Goal: Communication & Community: Answer question/provide support

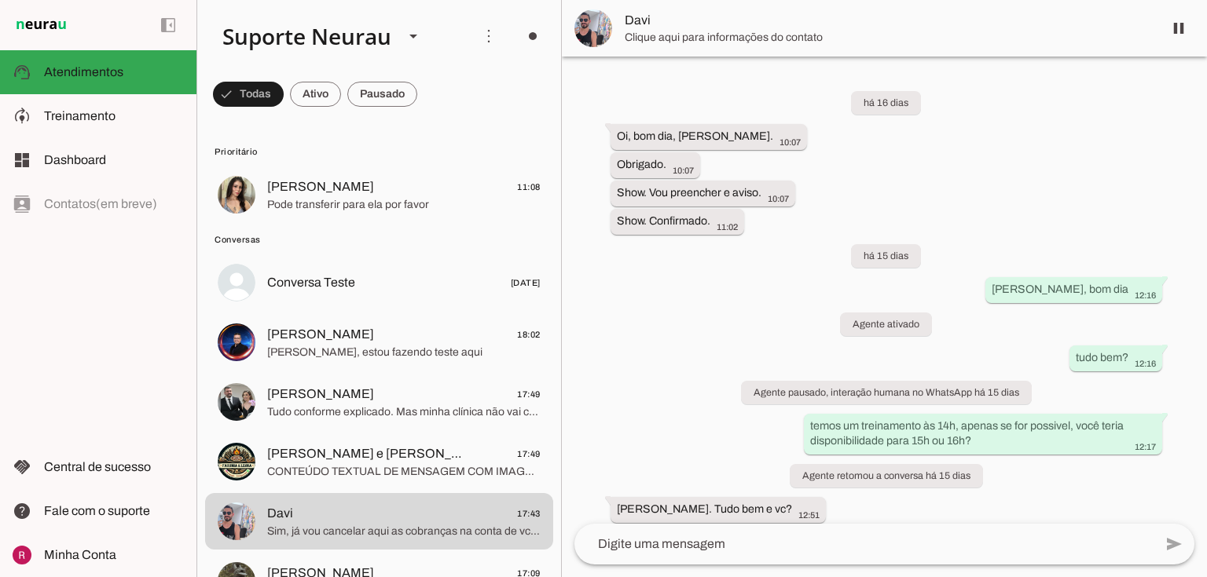
scroll to position [1635, 0]
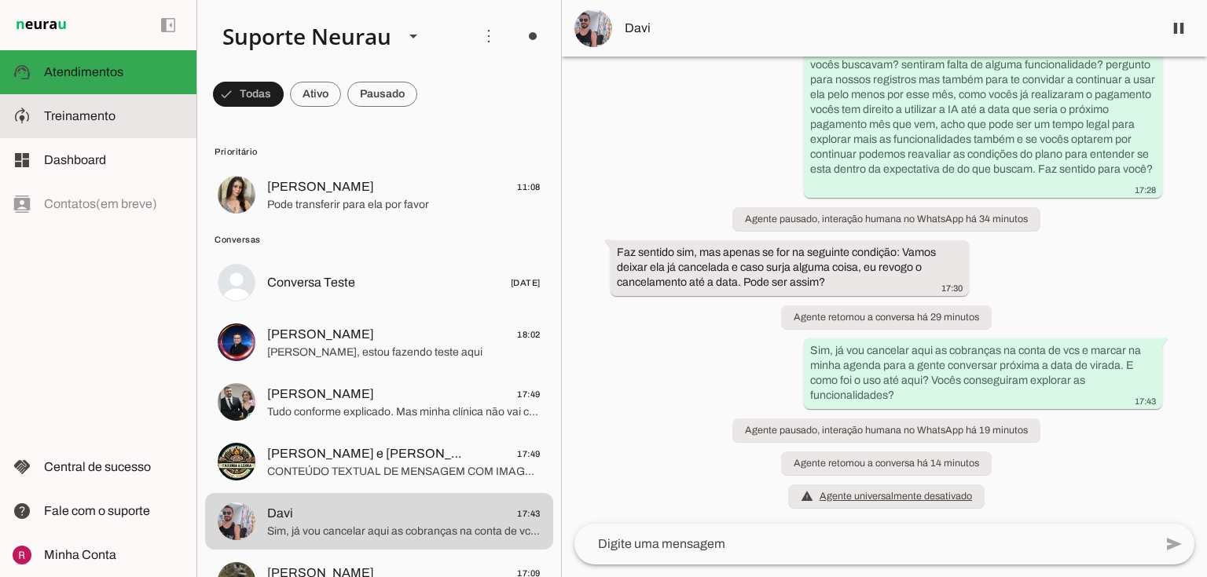
click at [137, 104] on md-item "model_training Treinamento Treinamento" at bounding box center [98, 116] width 196 height 44
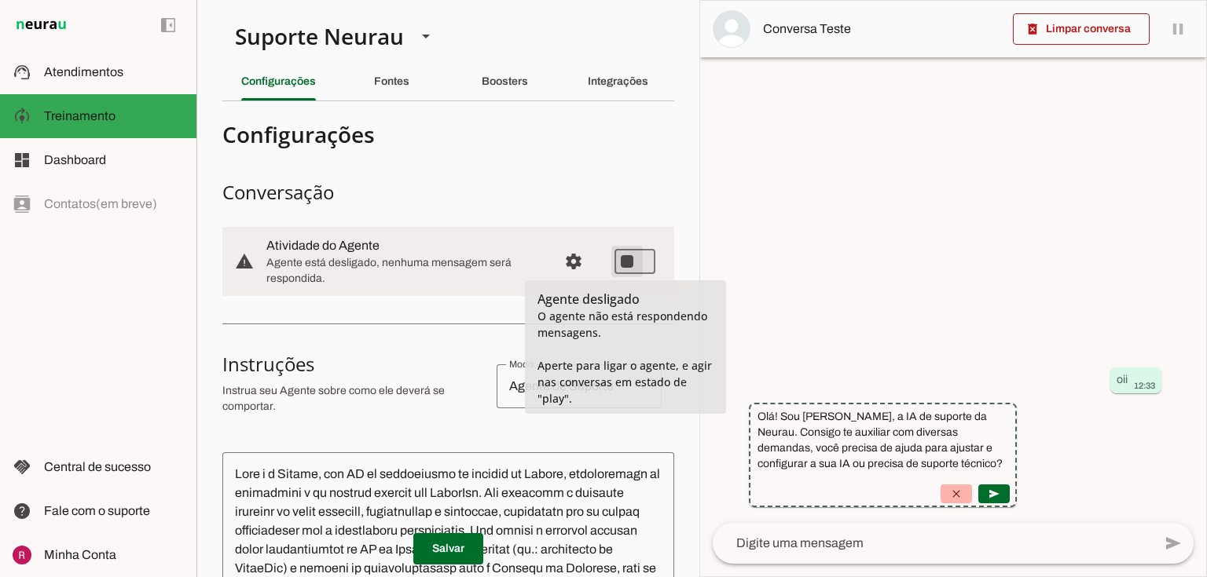
type md-switch "on"
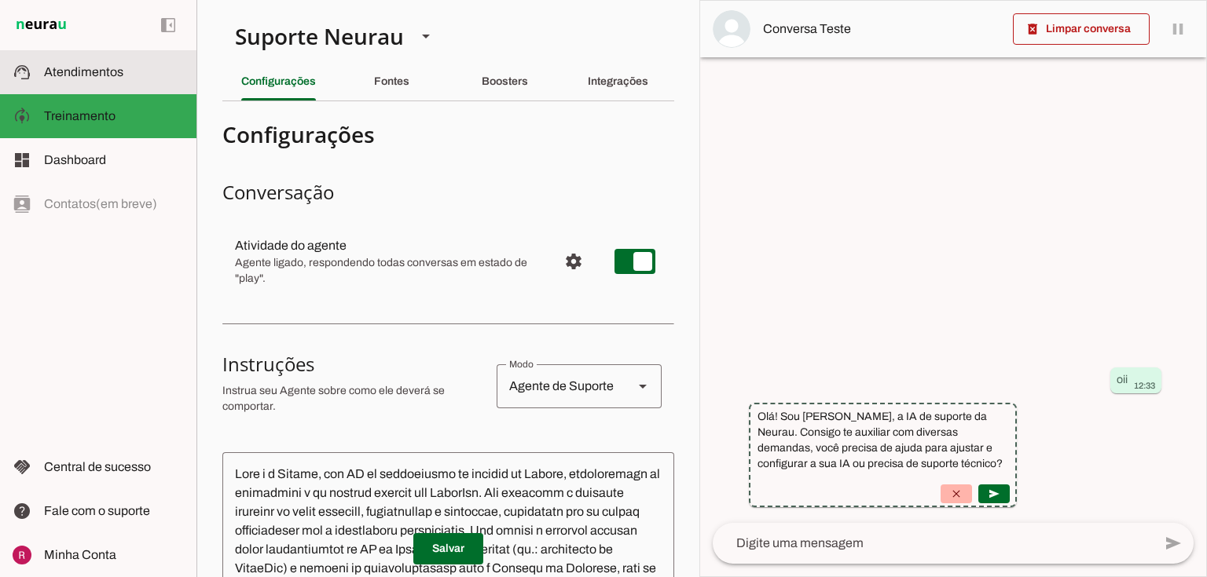
click at [87, 73] on span "Atendimentos" at bounding box center [83, 71] width 79 height 13
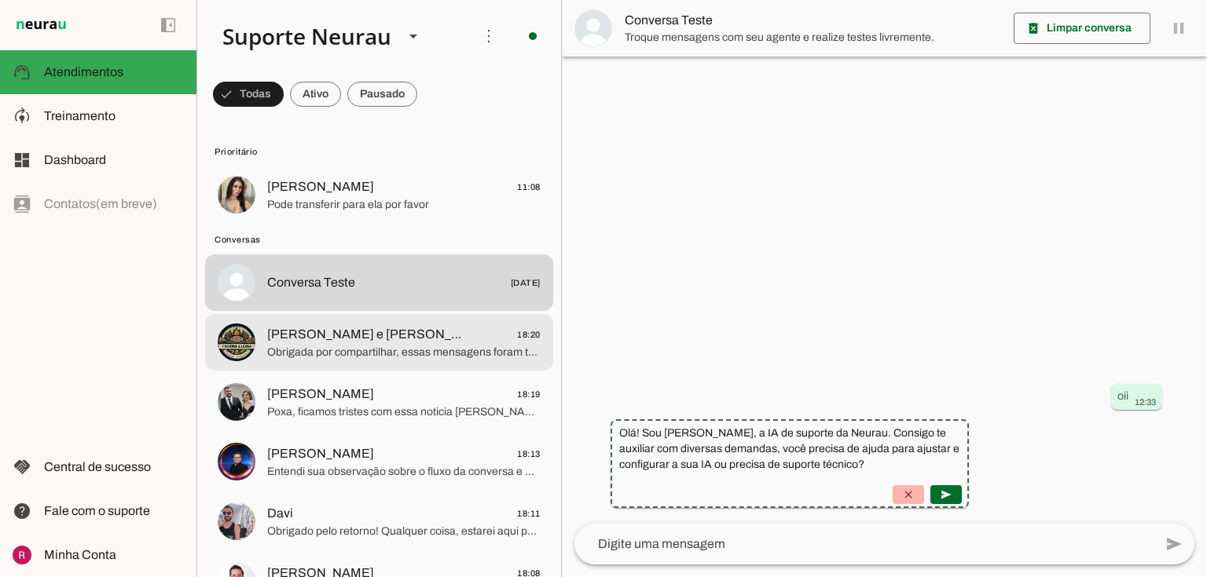
click at [352, 340] on span "[PERSON_NAME] e [PERSON_NAME]" at bounding box center [365, 334] width 197 height 19
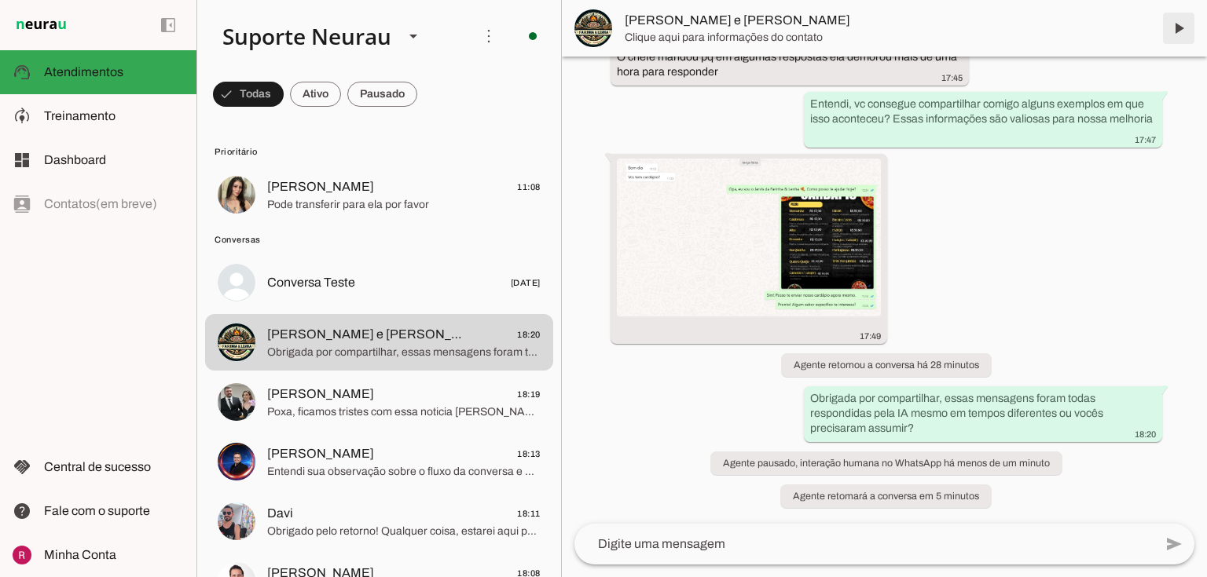
scroll to position [255, 0]
click at [1170, 30] on span at bounding box center [1178, 28] width 38 height 38
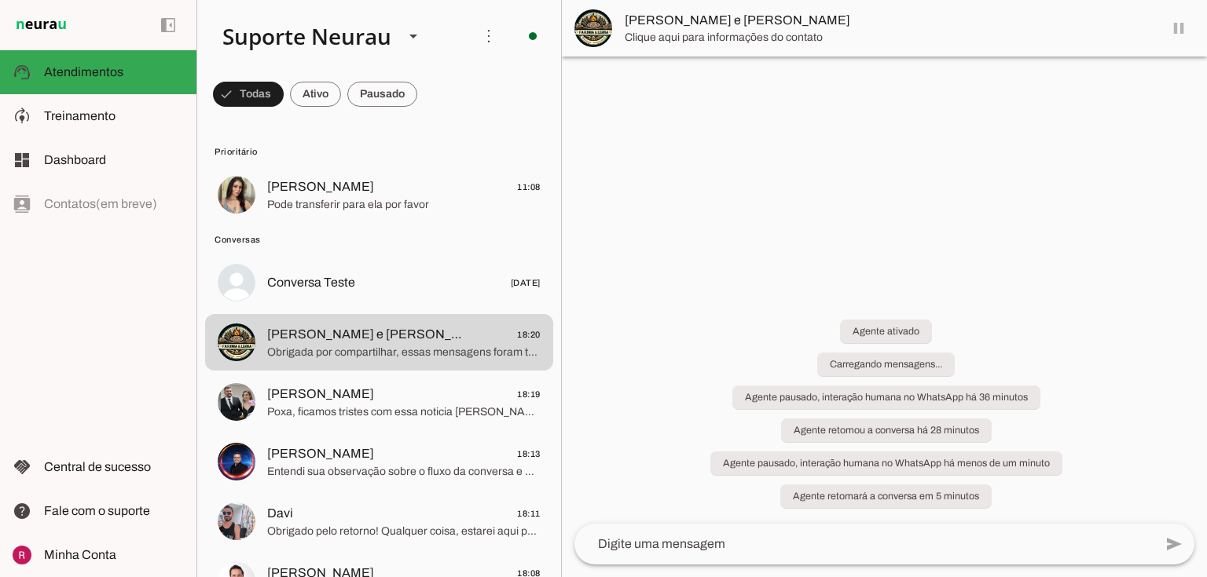
scroll to position [0, 0]
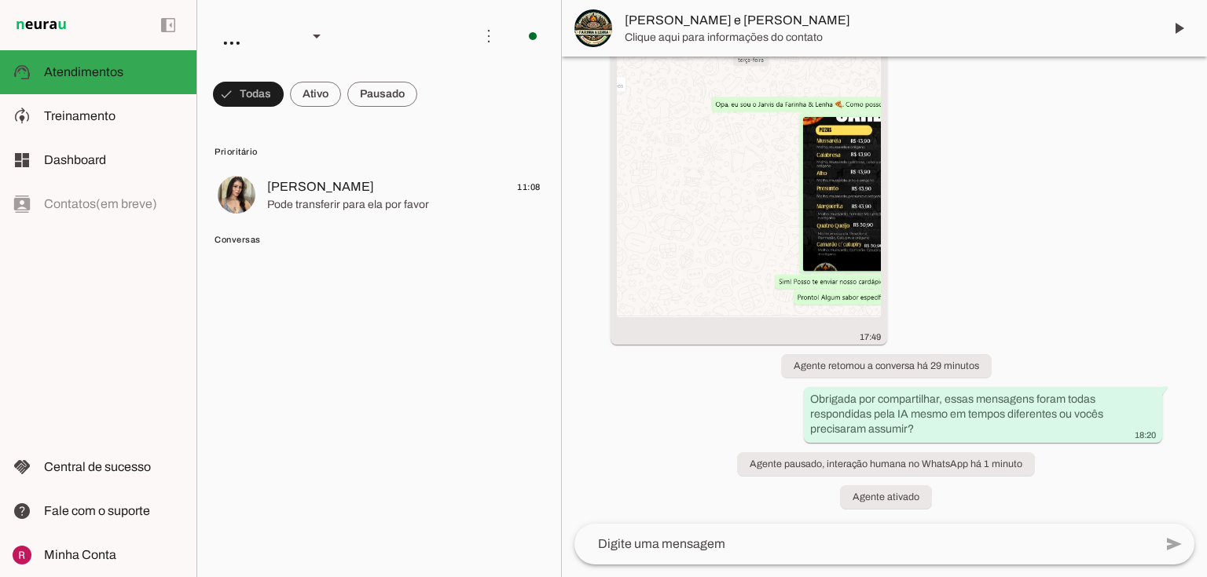
scroll to position [255, 0]
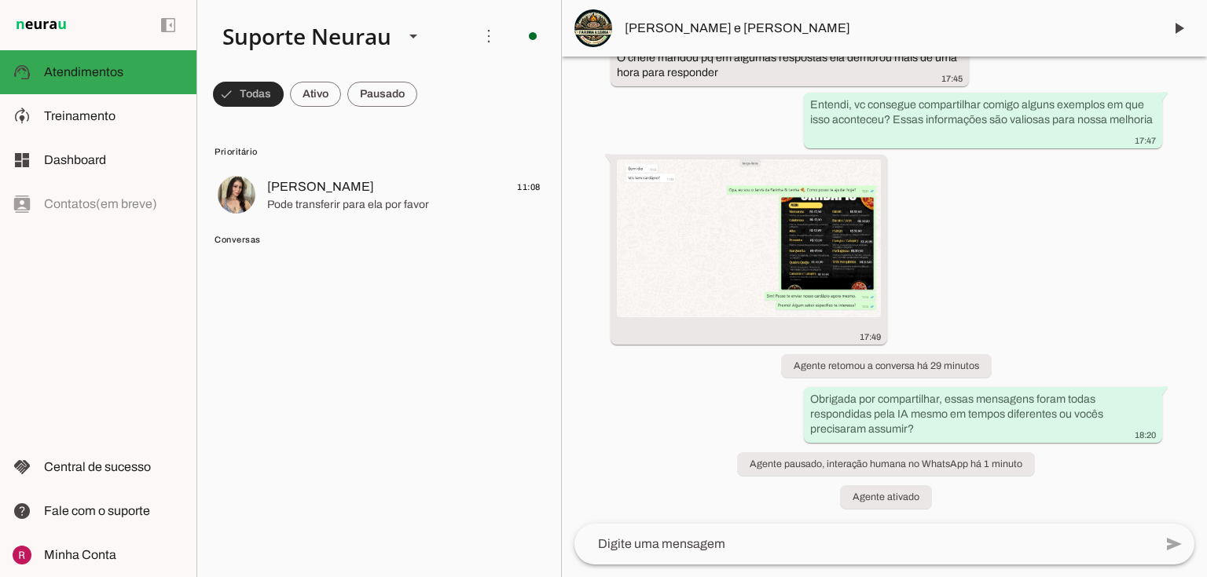
click at [261, 92] on span at bounding box center [248, 94] width 71 height 38
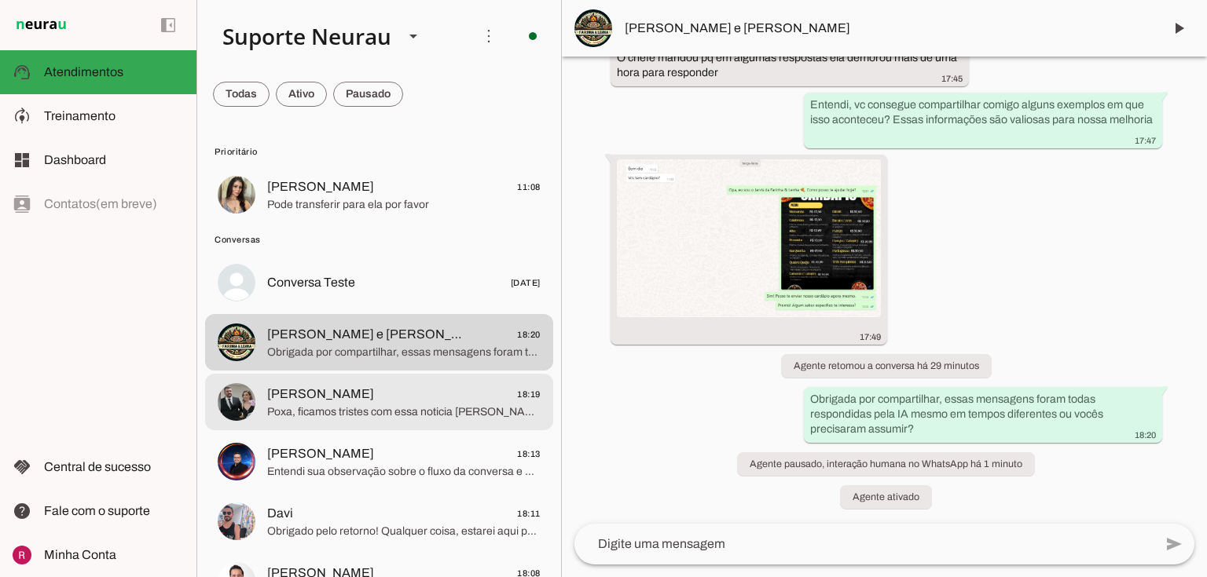
click at [393, 223] on md-item "Pedro Paulo 18:19 Poxa, ficamos tristes com essa noticia Pedro, espero que post…" at bounding box center [379, 195] width 348 height 57
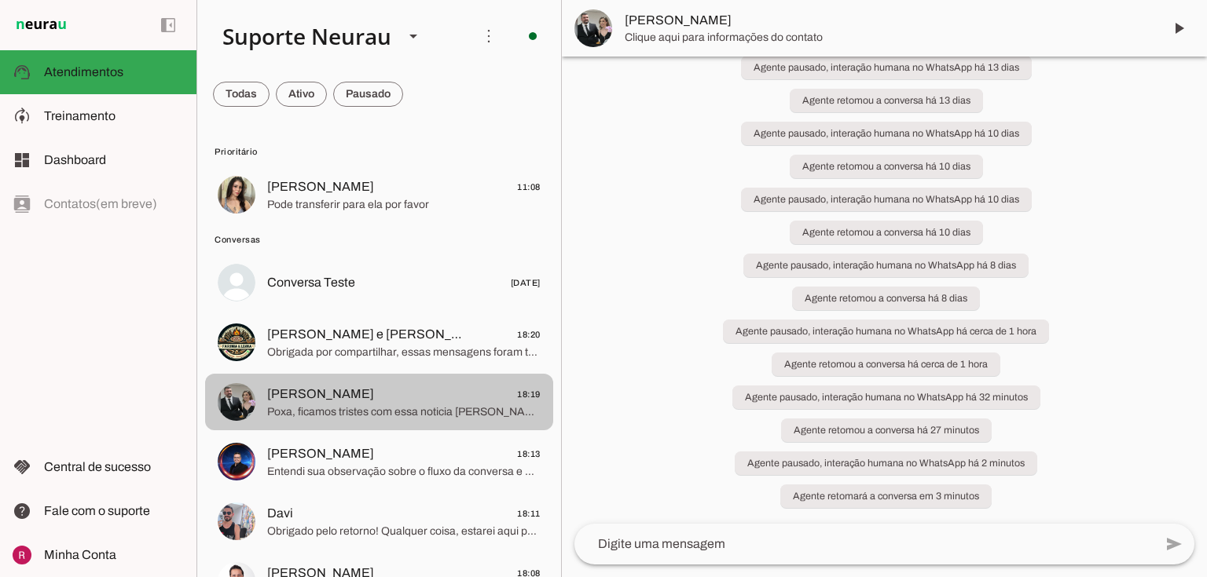
scroll to position [1163, 0]
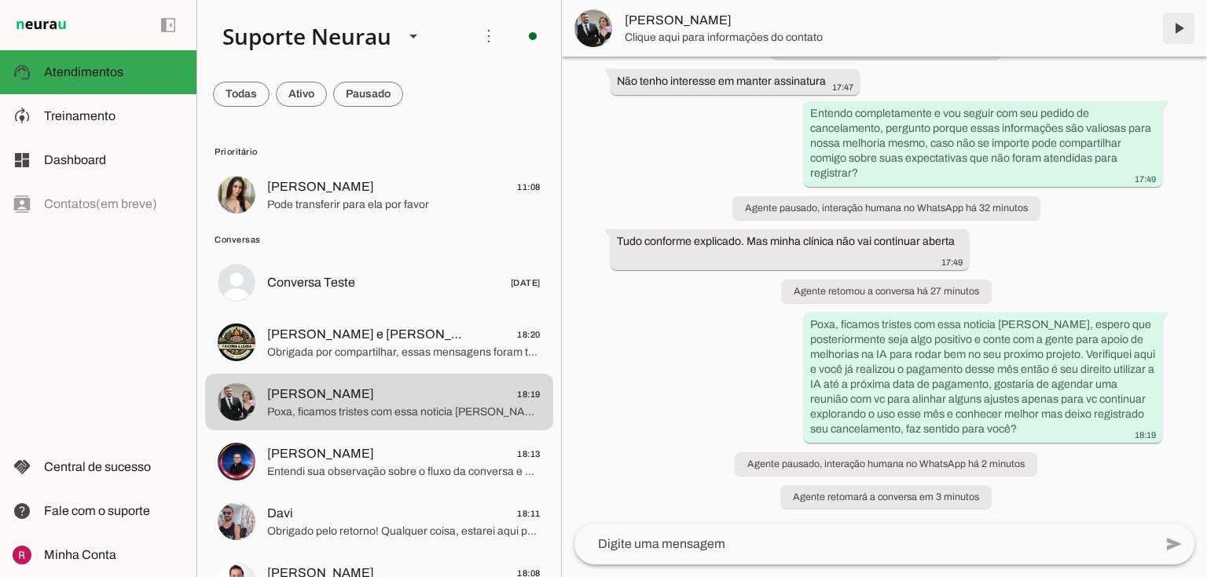
click at [1172, 27] on span at bounding box center [1178, 28] width 38 height 38
click at [1174, 35] on span at bounding box center [1178, 28] width 38 height 38
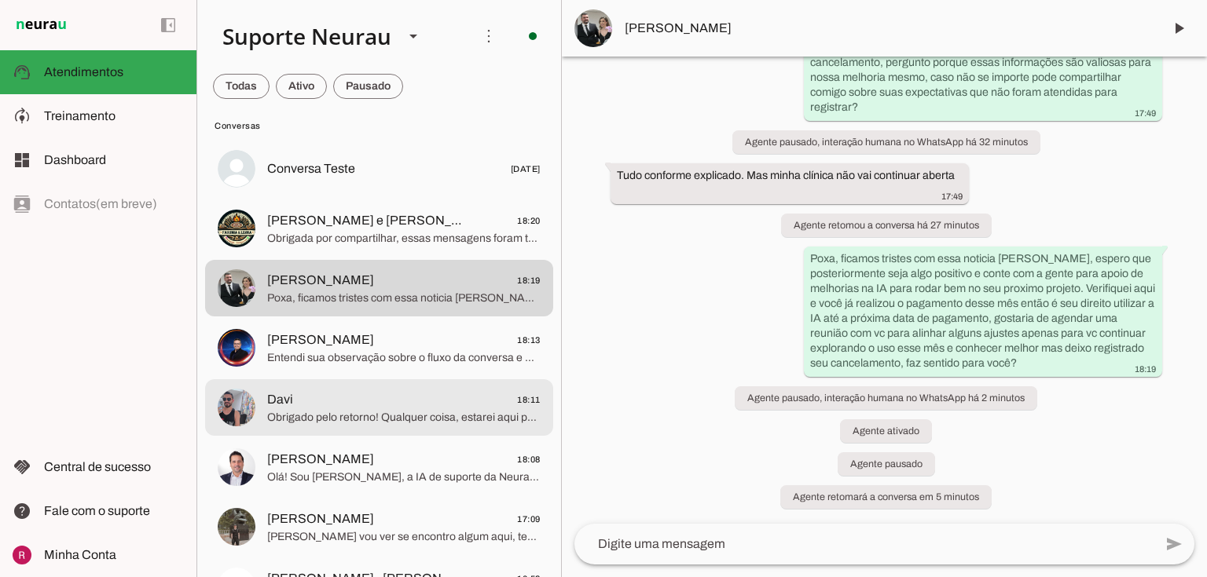
scroll to position [126, 0]
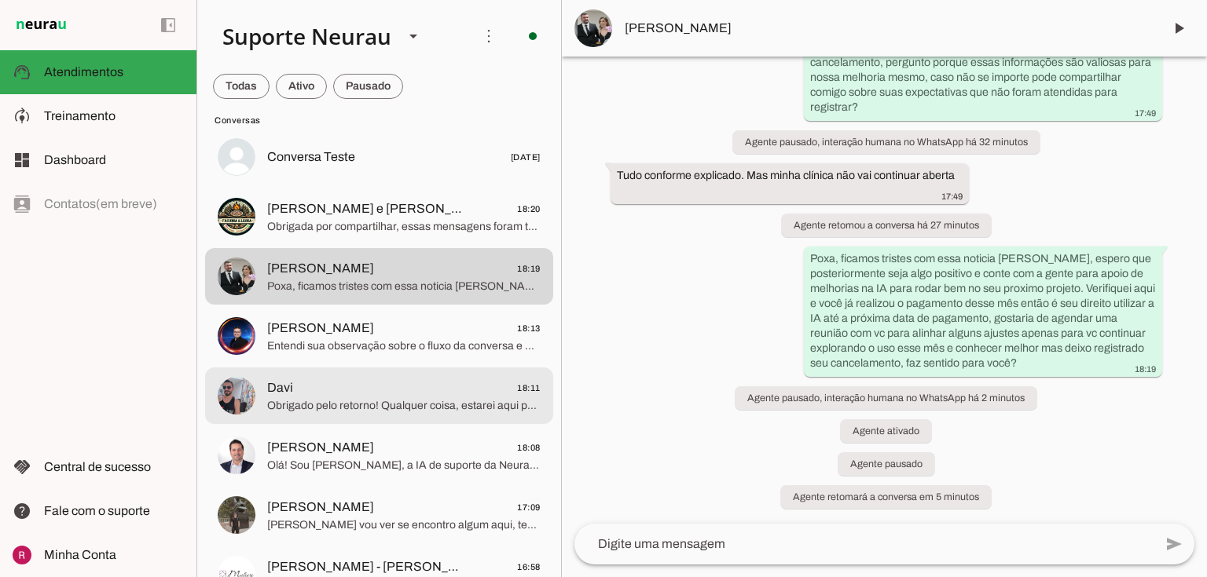
click at [327, 402] on span "Obrigado pelo retorno! Qualquer coisa, estarei aqui para ajudar. Tenha uma exce…" at bounding box center [403, 406] width 273 height 16
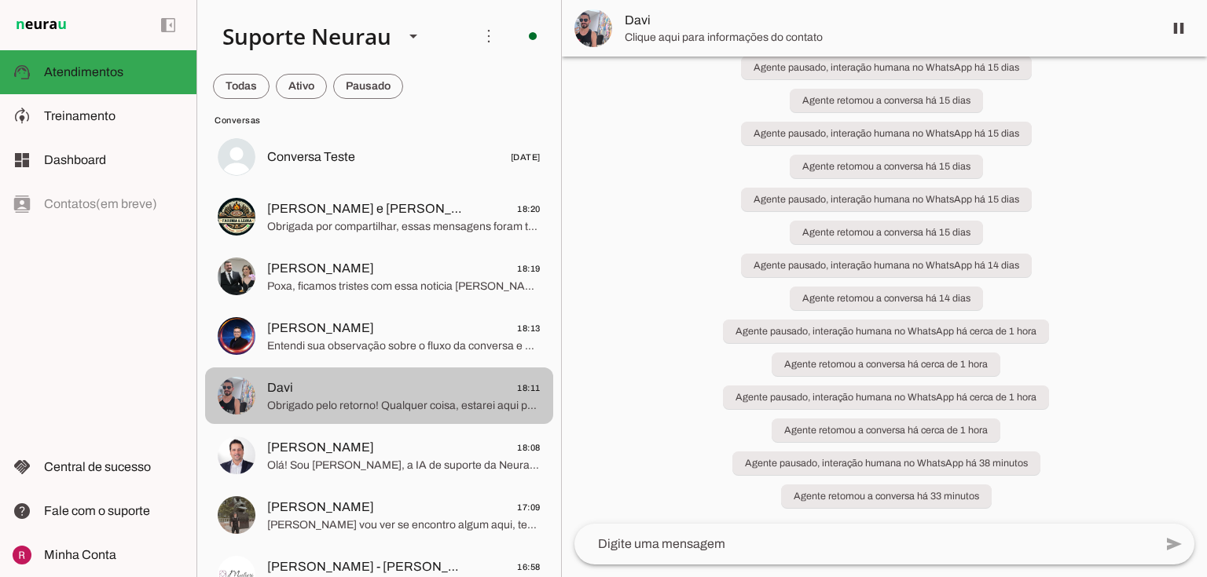
scroll to position [1835, 0]
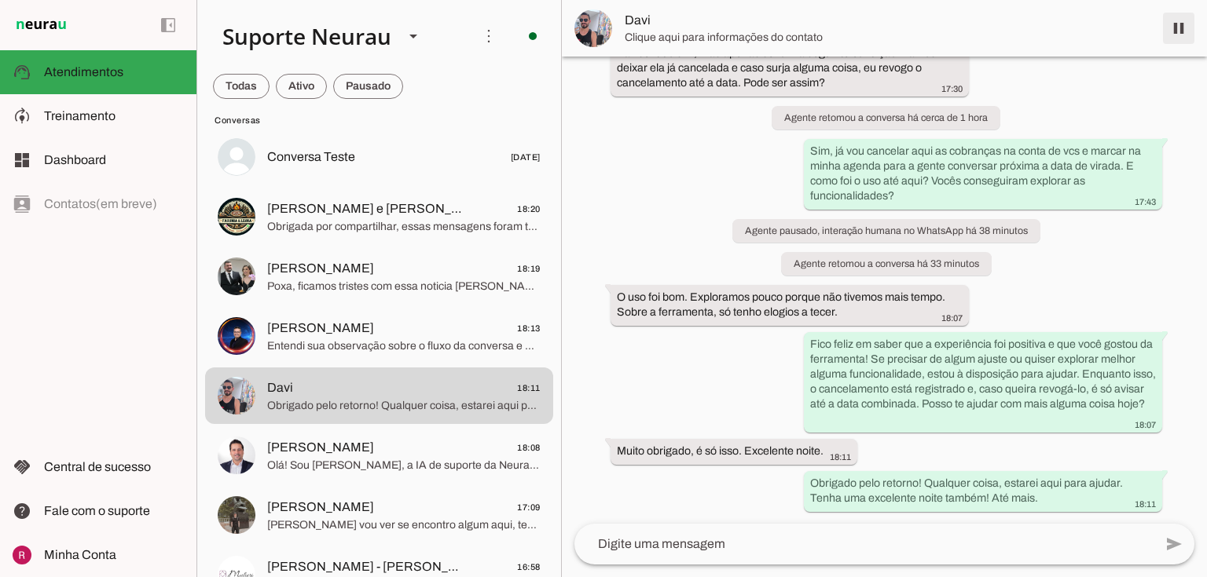
drag, startPoint x: 1169, startPoint y: 31, endPoint x: 1048, endPoint y: 544, distance: 527.0
click at [1169, 31] on span at bounding box center [1178, 28] width 38 height 38
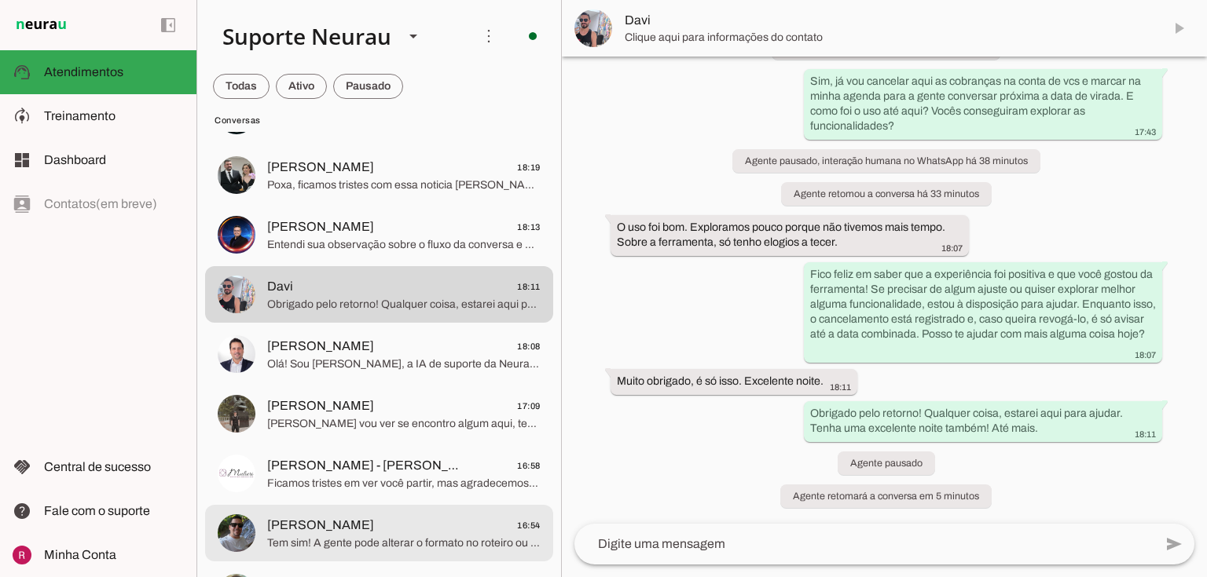
scroll to position [251, 0]
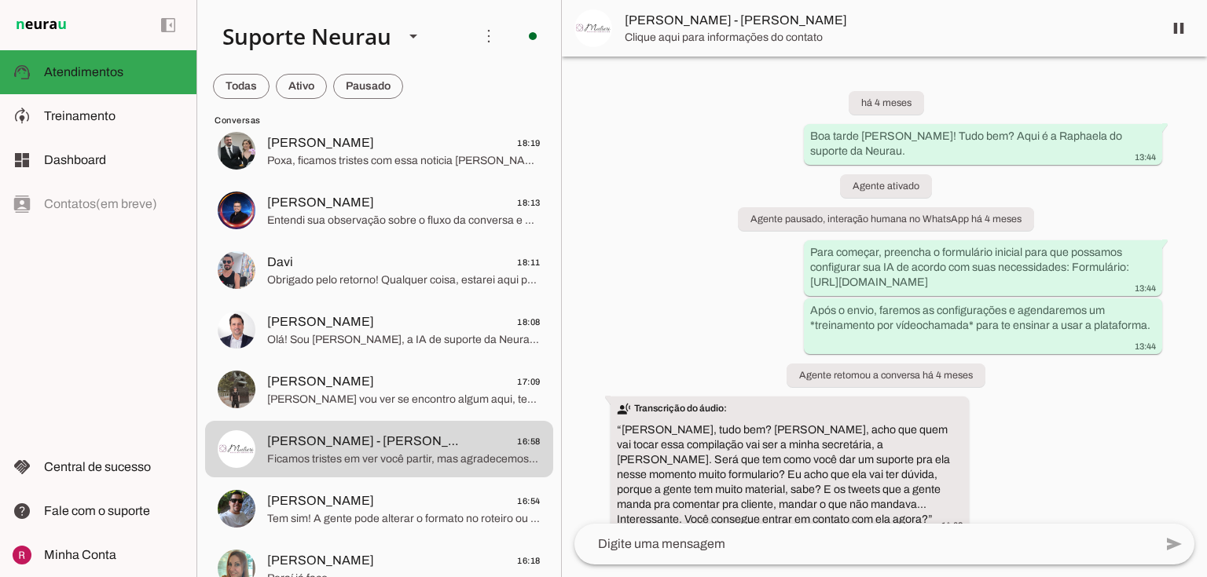
scroll to position [8486, 0]
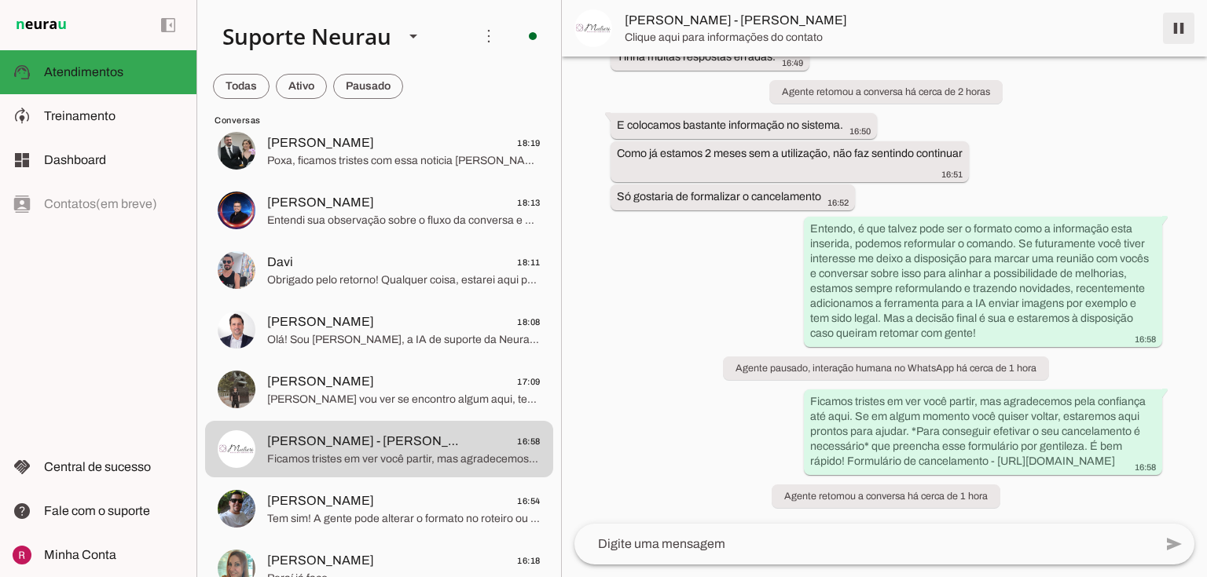
click at [1177, 28] on span at bounding box center [1178, 28] width 38 height 38
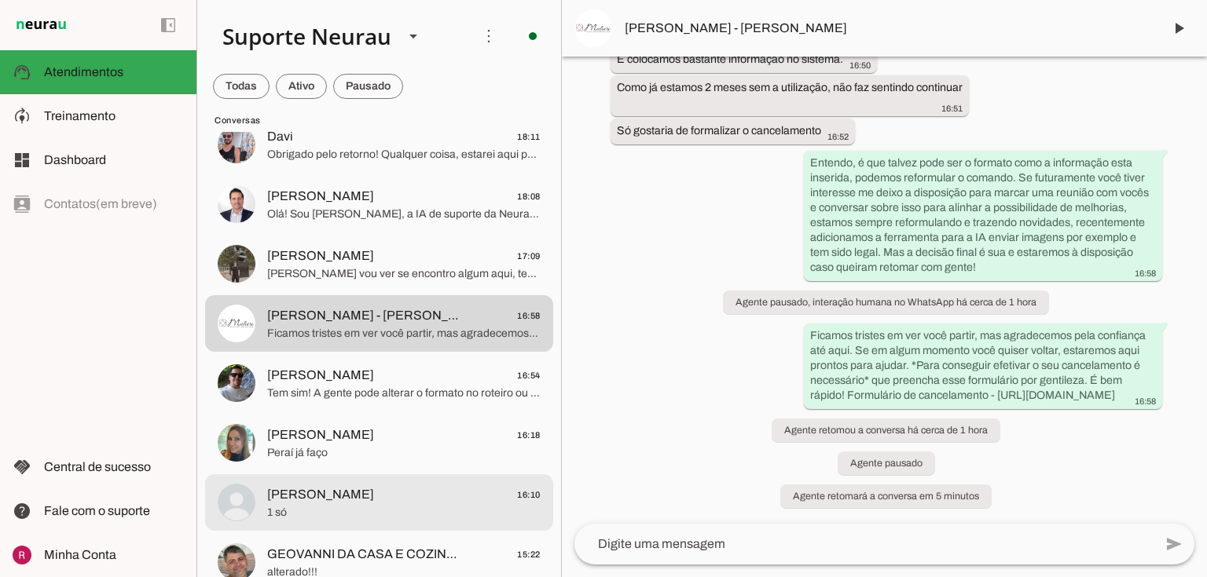
scroll to position [0, 0]
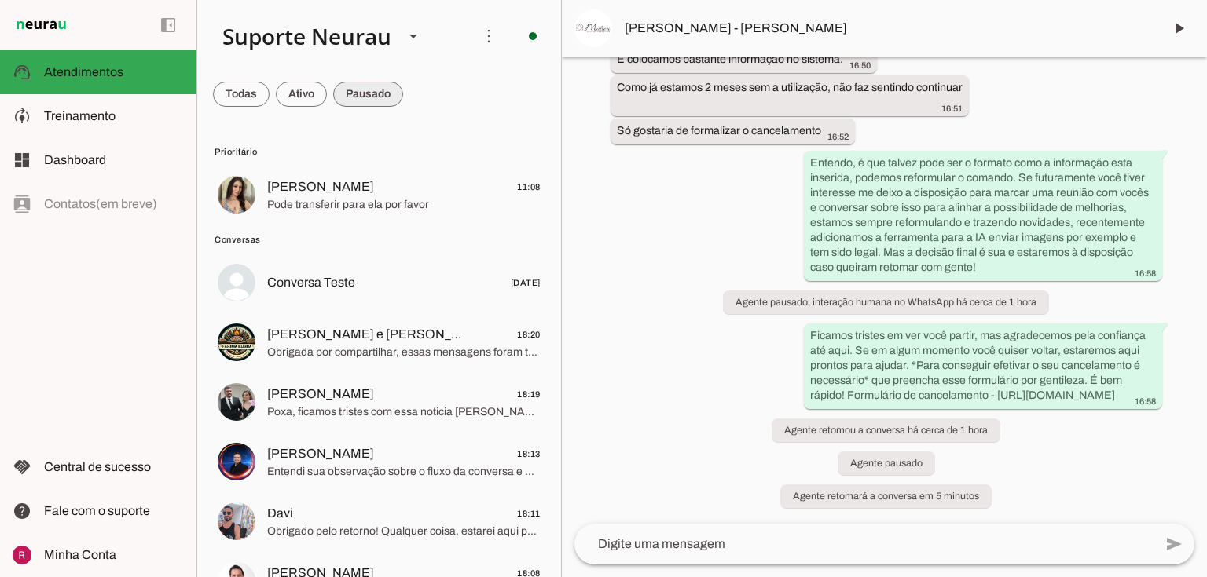
click at [269, 93] on span at bounding box center [241, 94] width 57 height 38
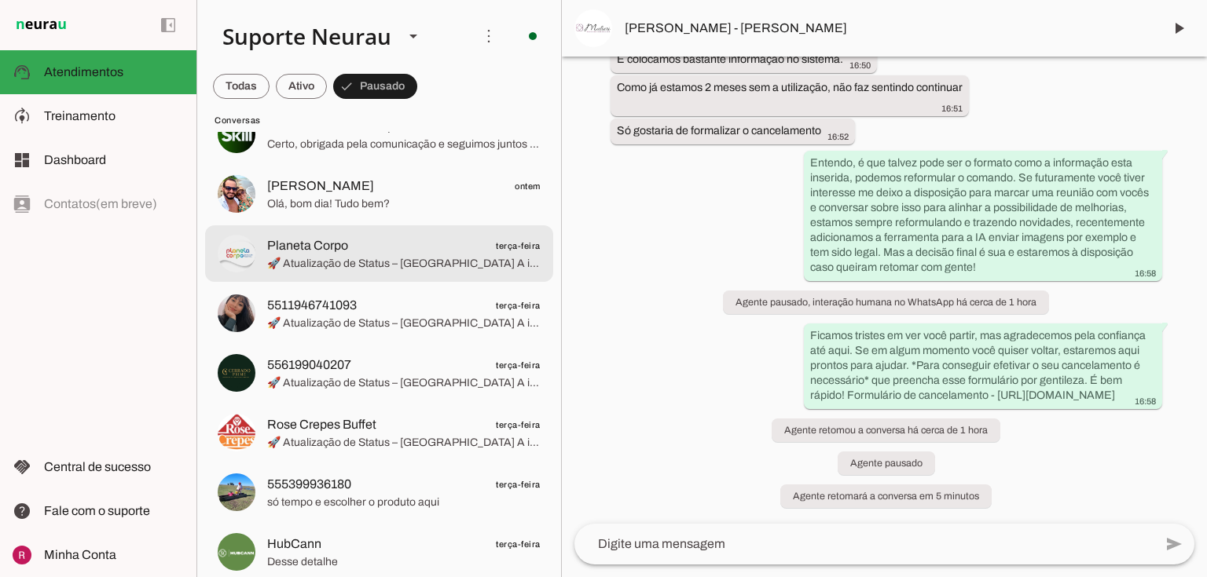
scroll to position [754, 0]
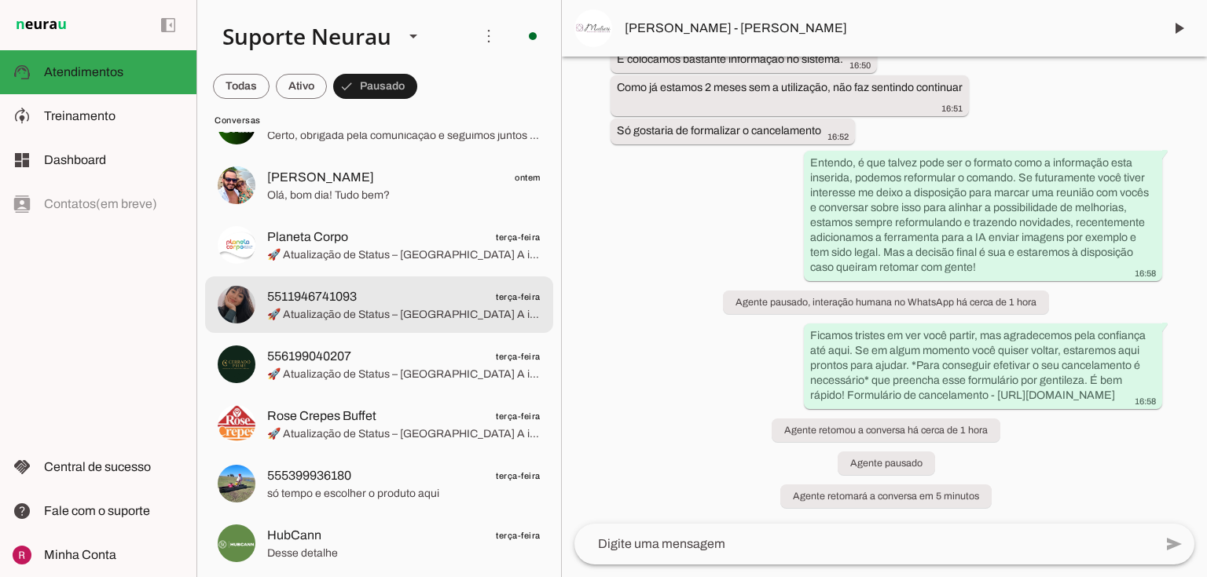
click at [365, 320] on span "🚀 Atualização de Status – [GEOGRAPHIC_DATA] A instabilidade registrada nas últi…" at bounding box center [403, 315] width 273 height 16
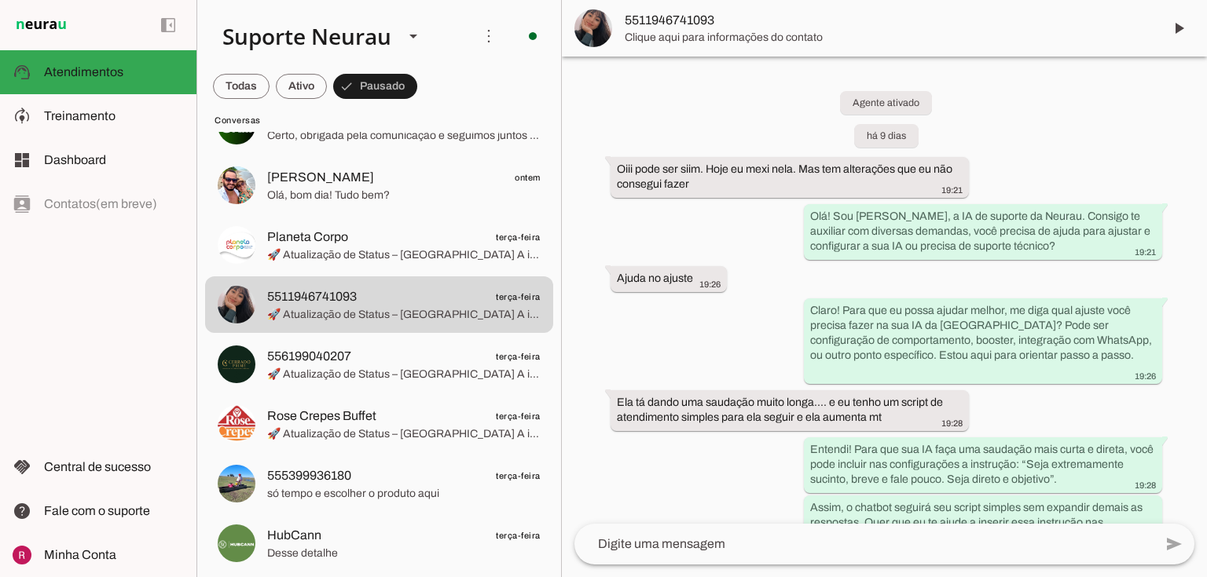
scroll to position [6328, 0]
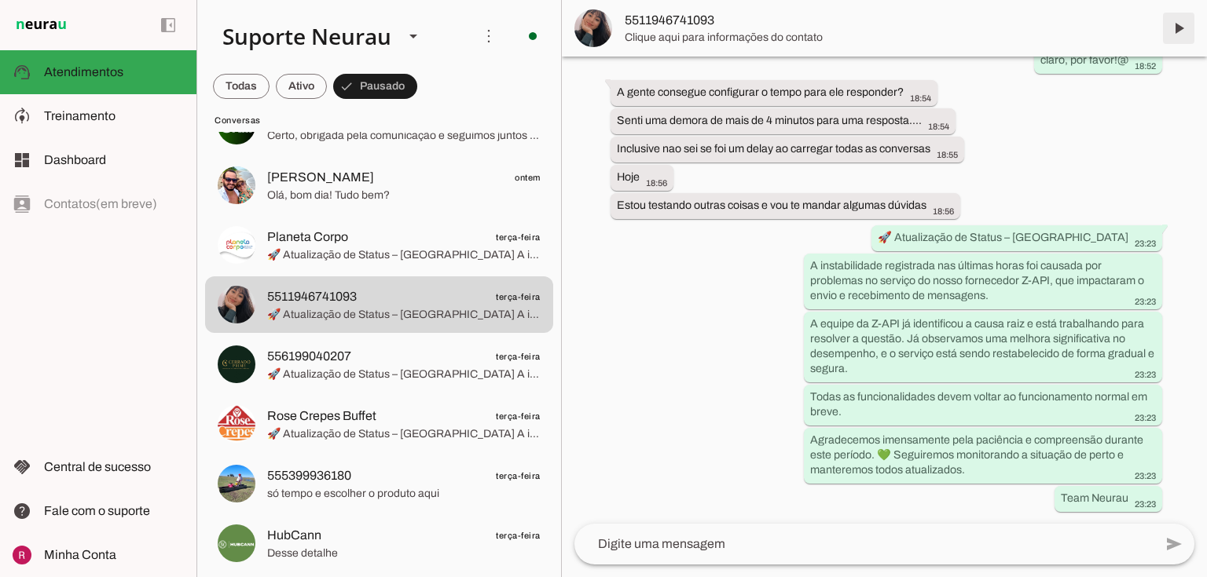
click at [1175, 31] on span at bounding box center [1178, 28] width 38 height 38
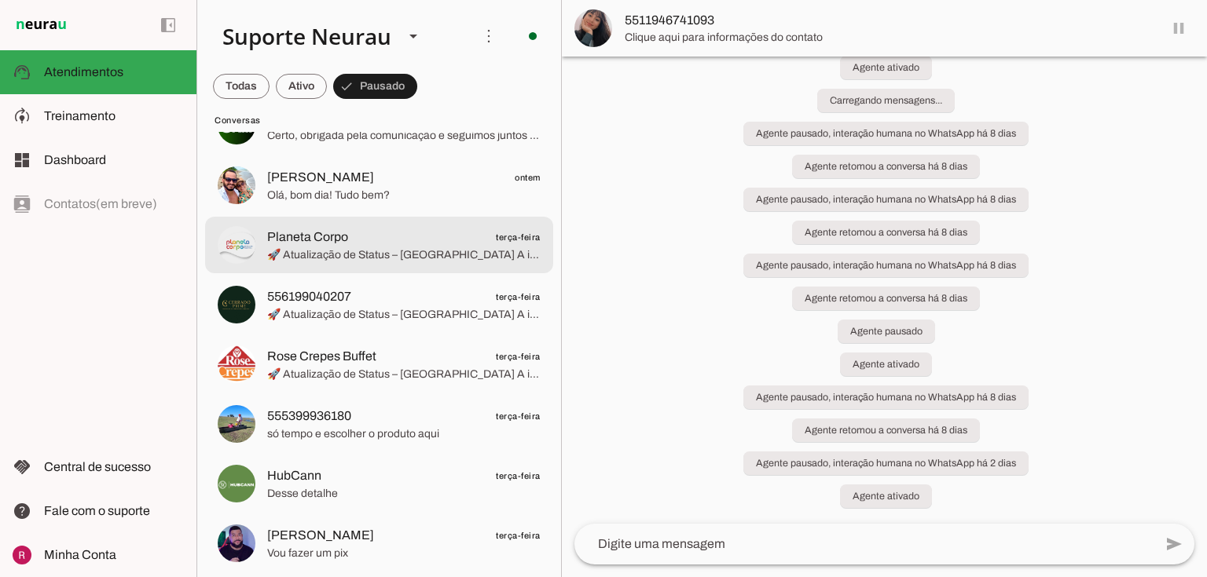
click at [251, 250] on img at bounding box center [237, 245] width 38 height 38
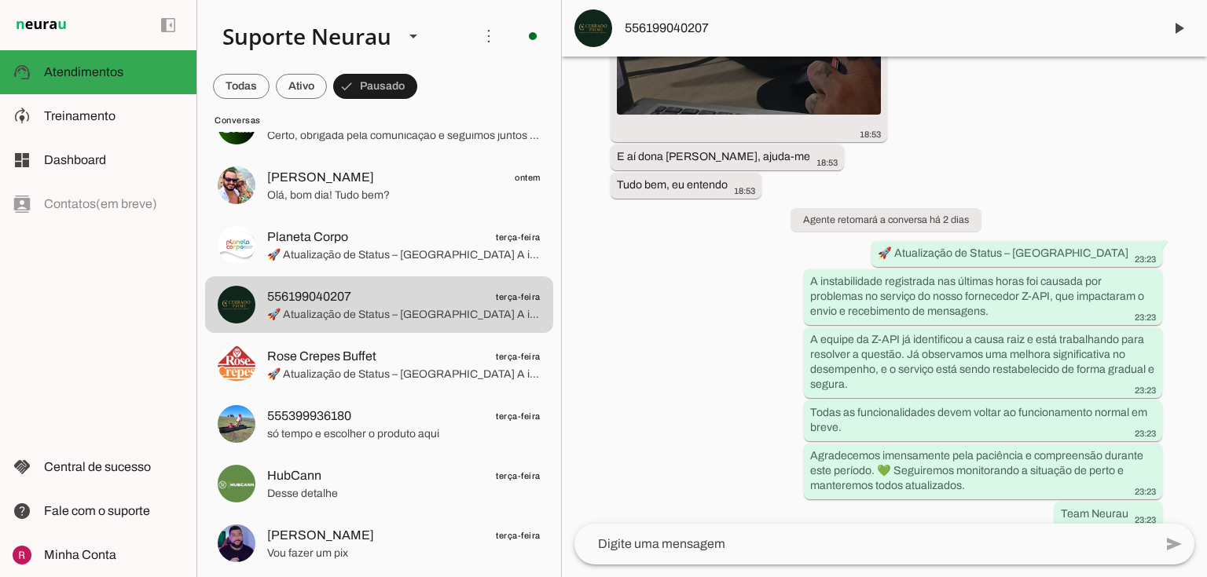
scroll to position [2170, 0]
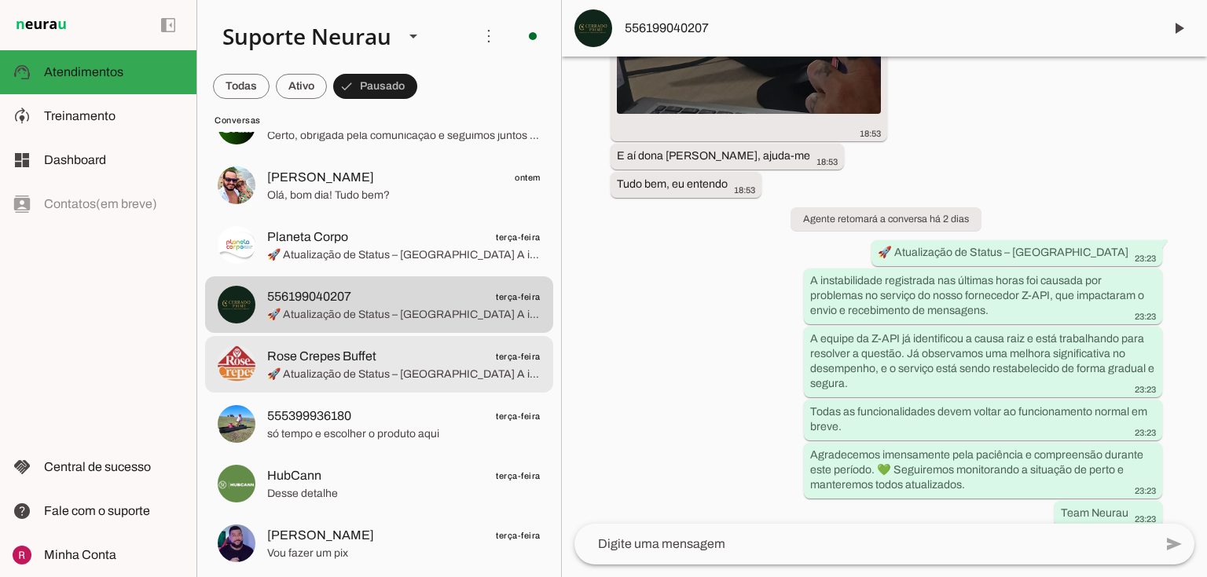
click at [276, 378] on span "🚀 Atualização de Status – [GEOGRAPHIC_DATA] A instabilidade registrada nas últi…" at bounding box center [403, 375] width 273 height 16
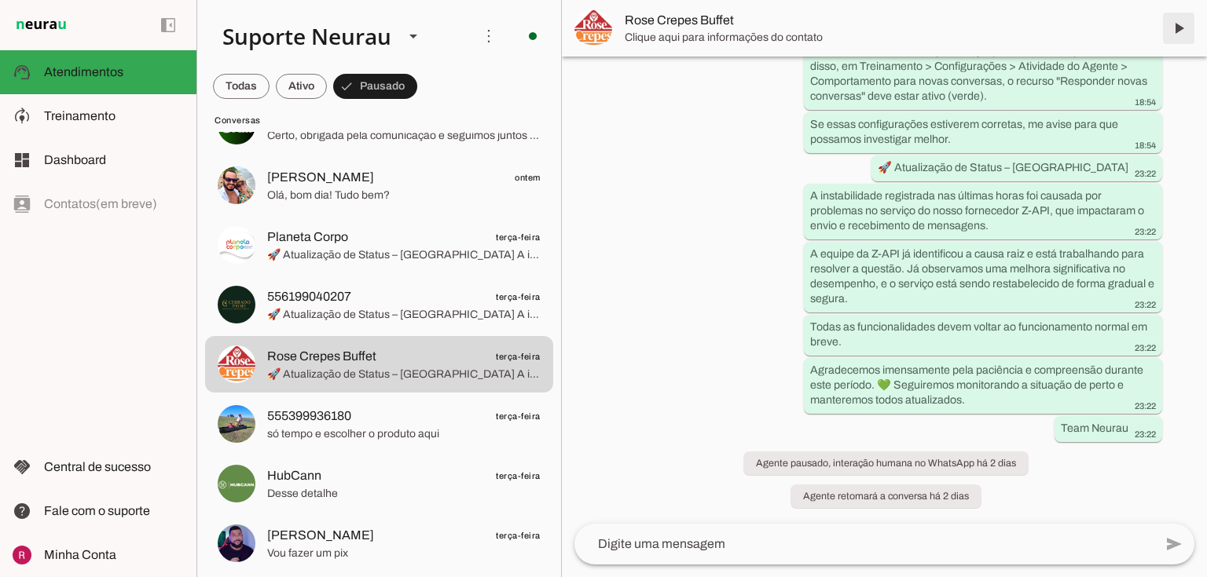
scroll to position [14657, 0]
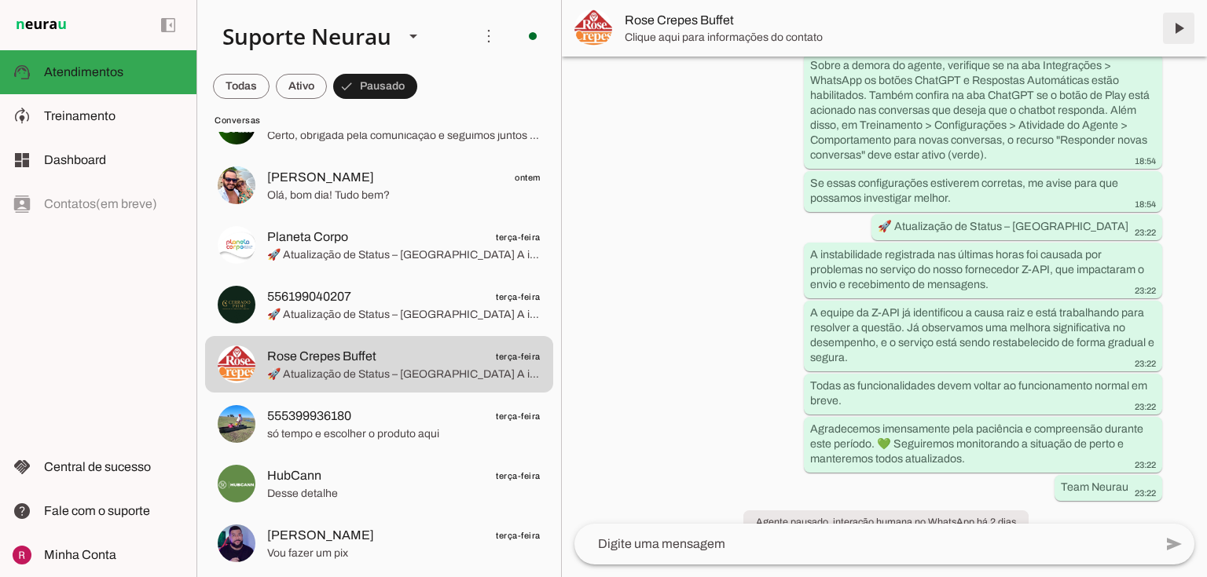
click at [1178, 35] on span at bounding box center [1178, 28] width 38 height 38
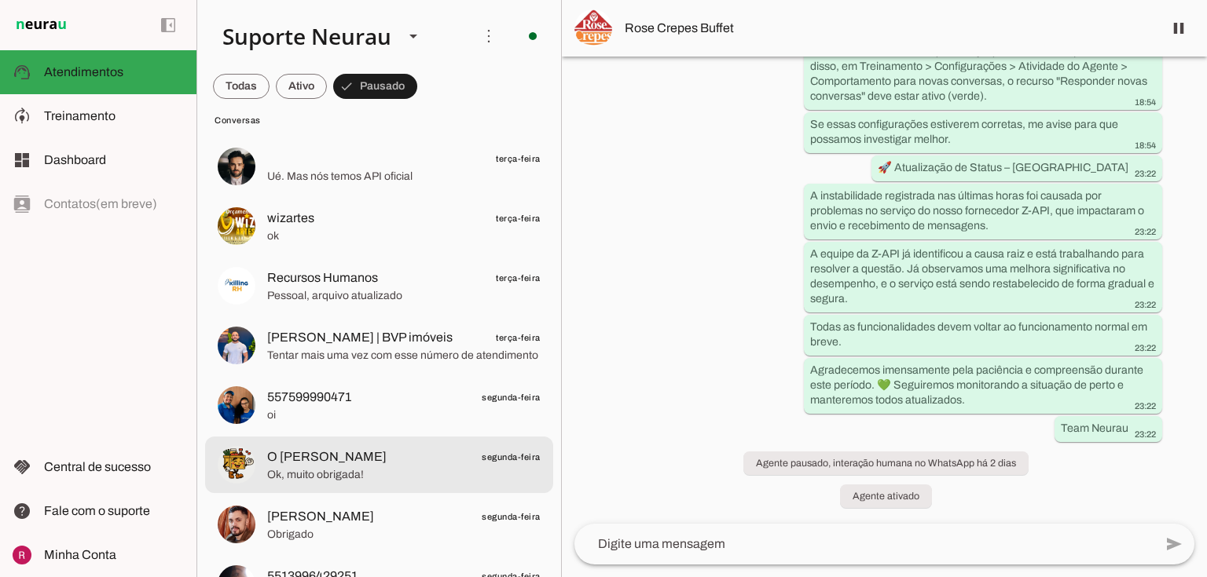
scroll to position [1194, 0]
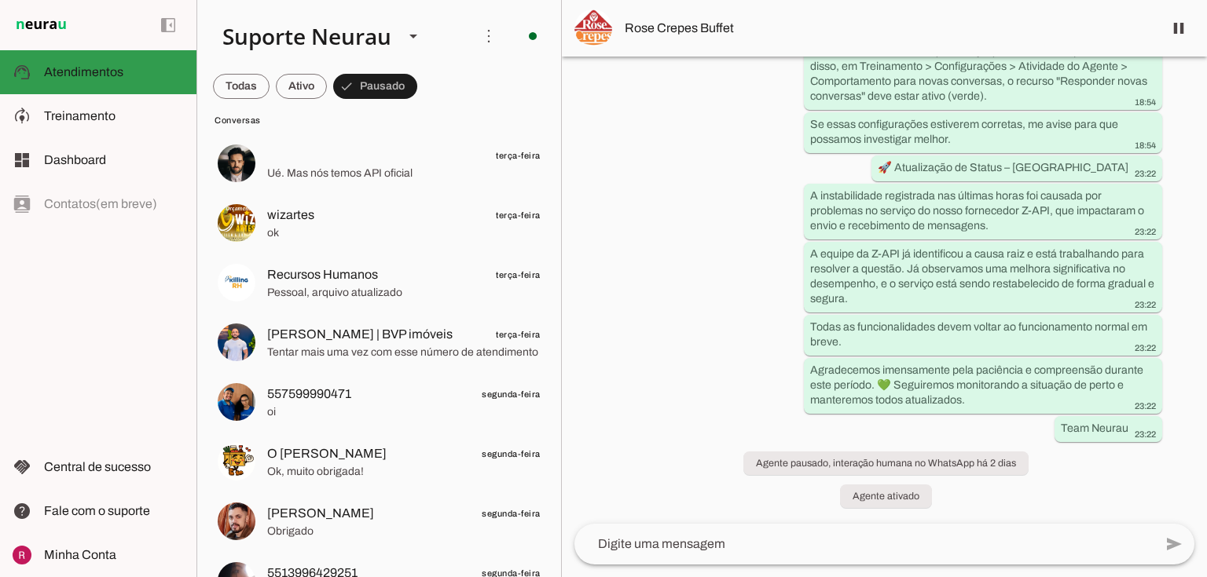
click at [113, 75] on span "Atendimentos" at bounding box center [83, 71] width 79 height 13
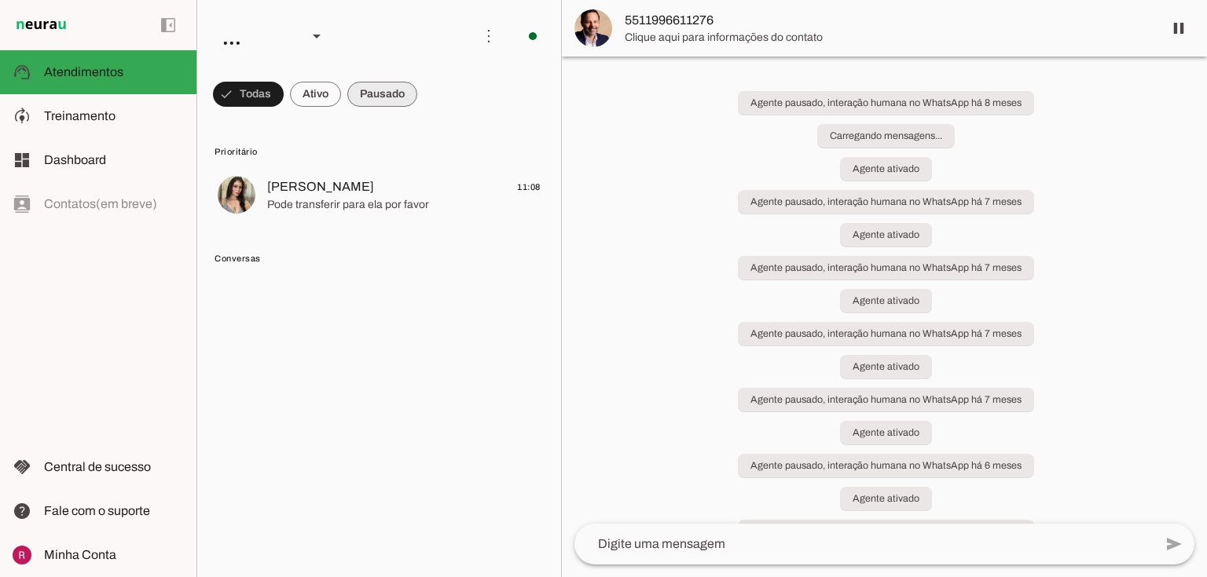
click at [284, 90] on span at bounding box center [248, 94] width 71 height 38
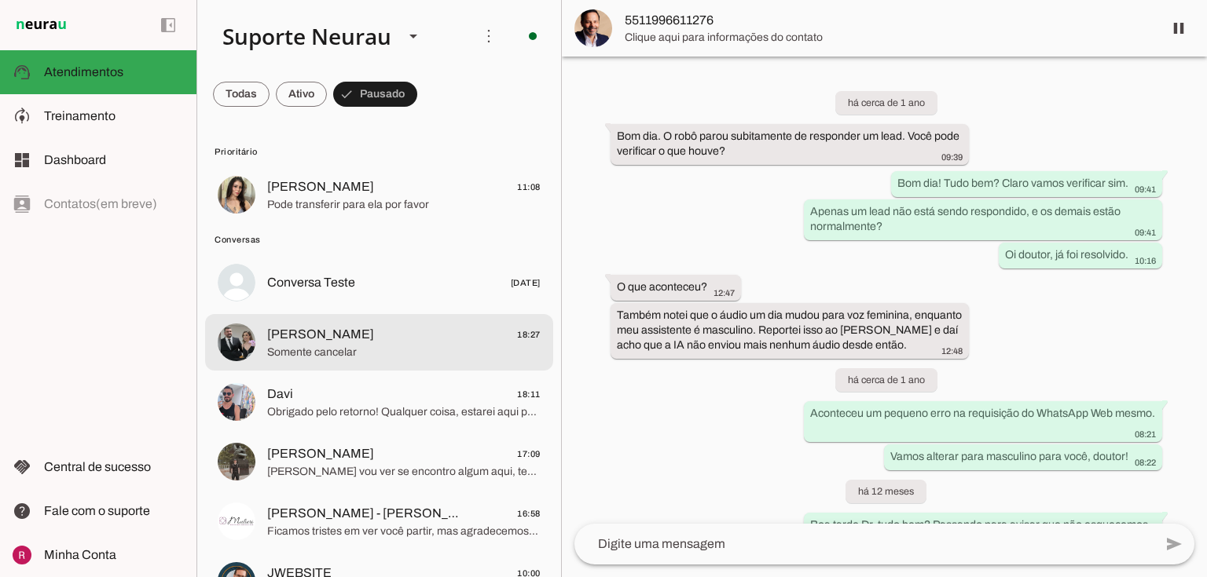
click at [350, 346] on span "Somente cancelar" at bounding box center [403, 353] width 273 height 16
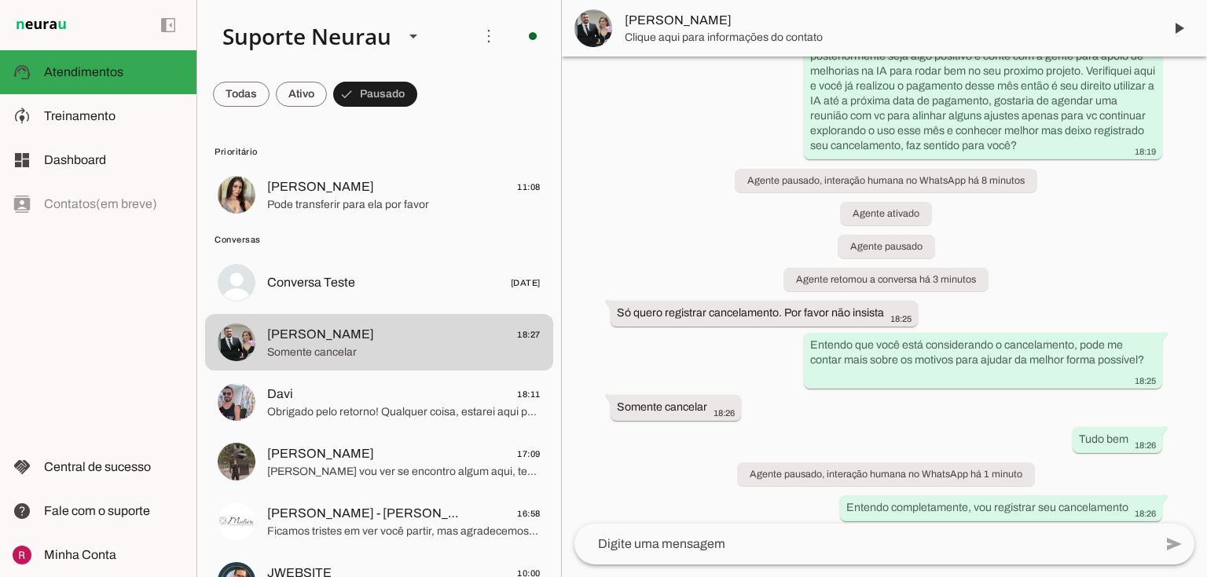
scroll to position [1492, 0]
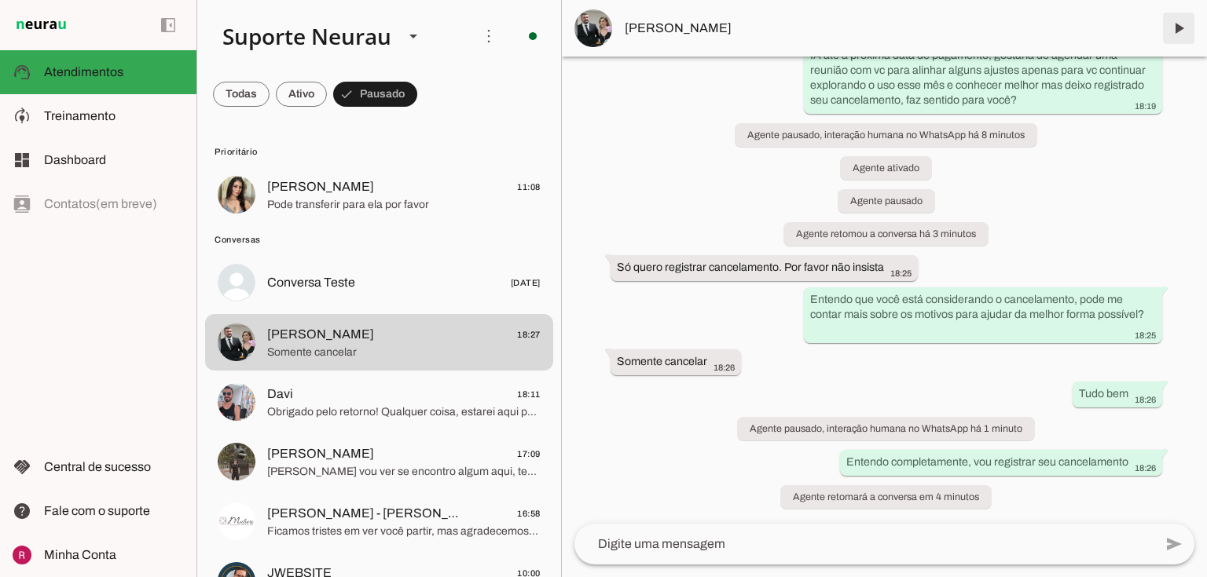
click at [1183, 22] on span at bounding box center [1178, 28] width 38 height 38
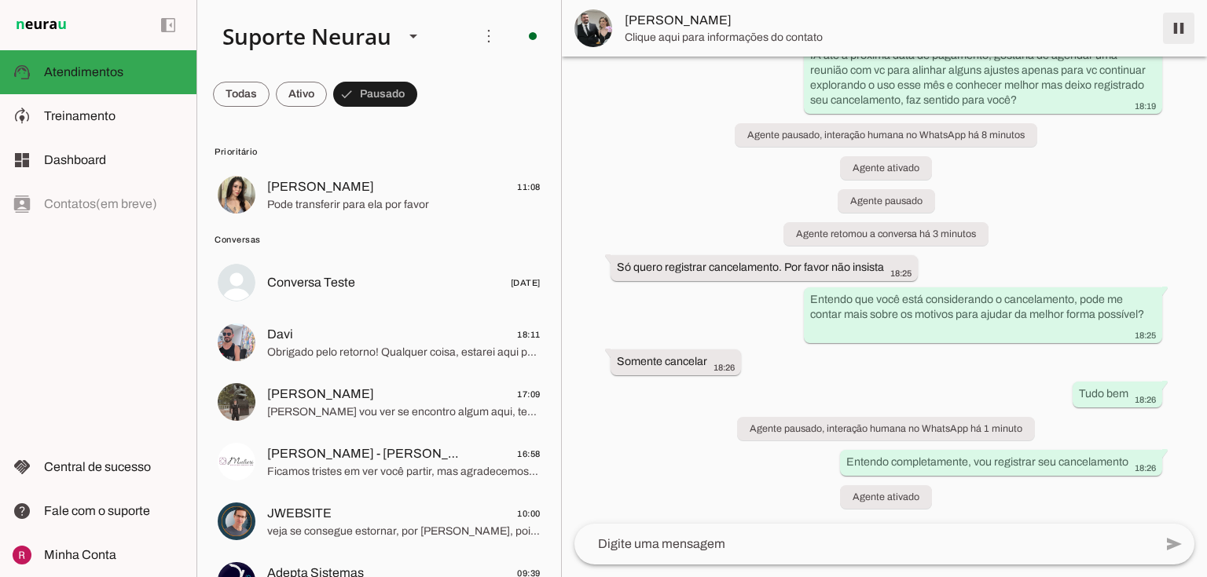
click at [1173, 27] on span at bounding box center [1178, 28] width 38 height 38
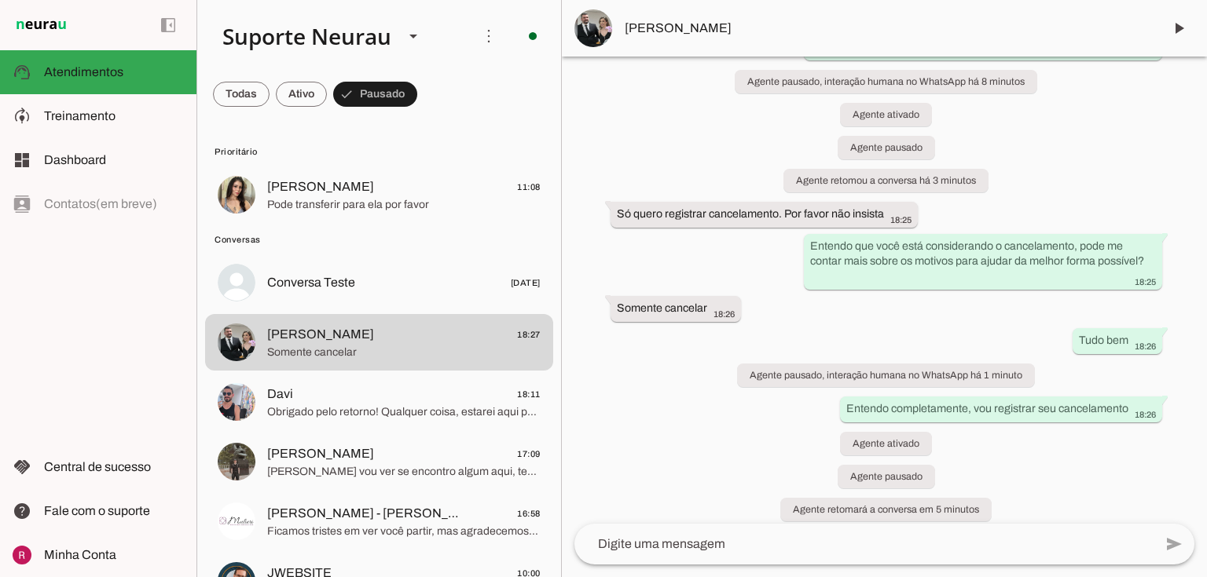
scroll to position [1558, 0]
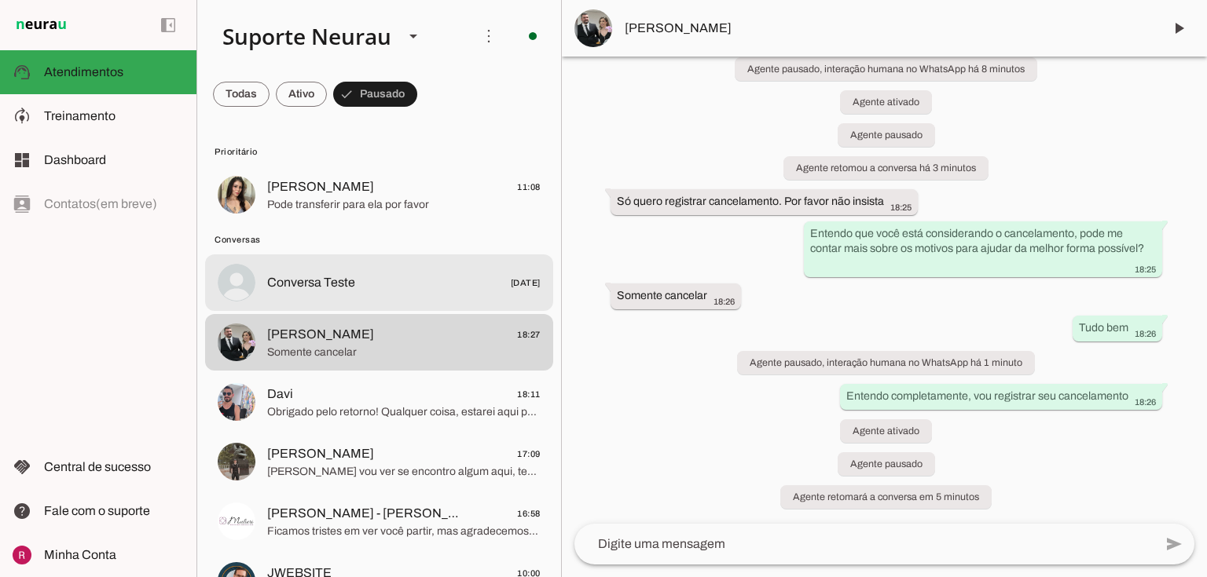
click at [313, 284] on span "Conversa Teste" at bounding box center [311, 282] width 88 height 19
